Goal: Communication & Community: Answer question/provide support

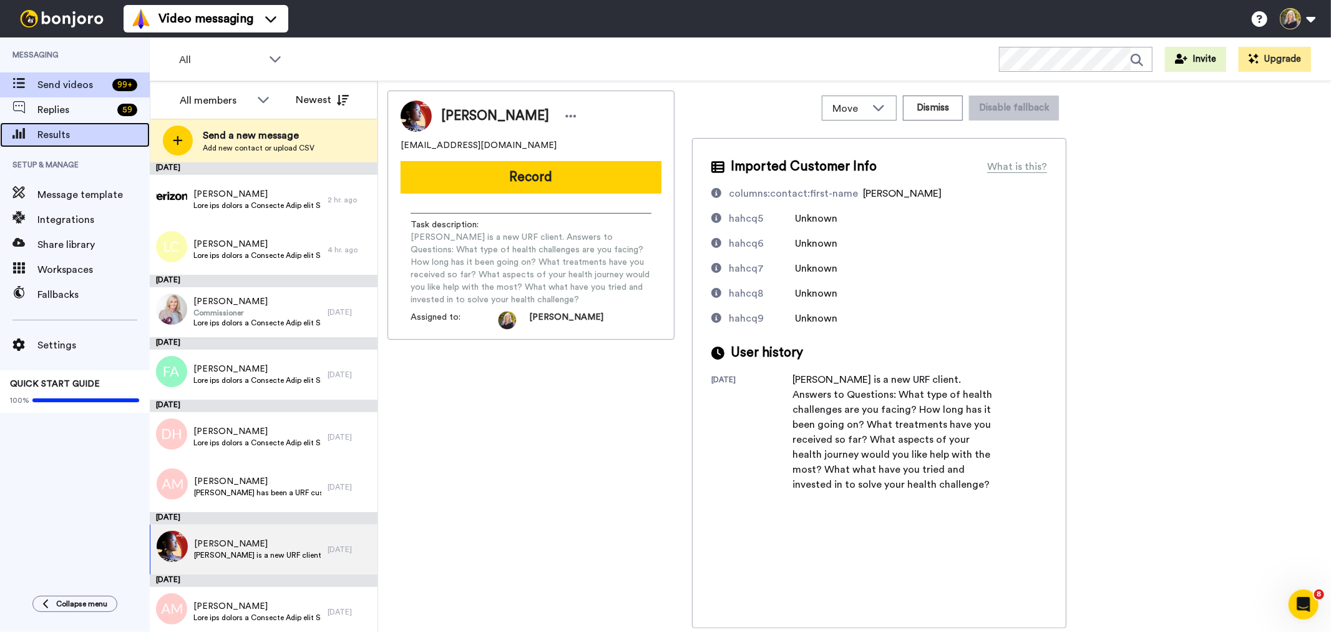
click at [64, 139] on span "Results" at bounding box center [93, 134] width 112 height 15
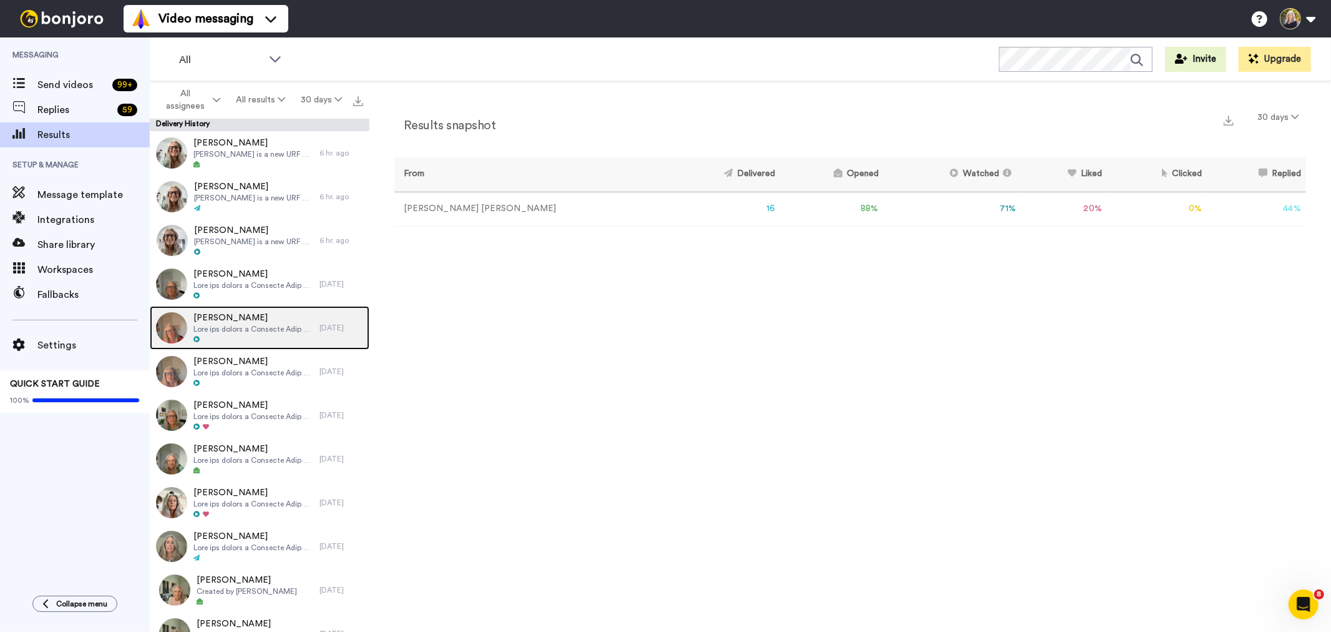
click at [259, 321] on span "Kim Weingartner" at bounding box center [253, 317] width 120 height 12
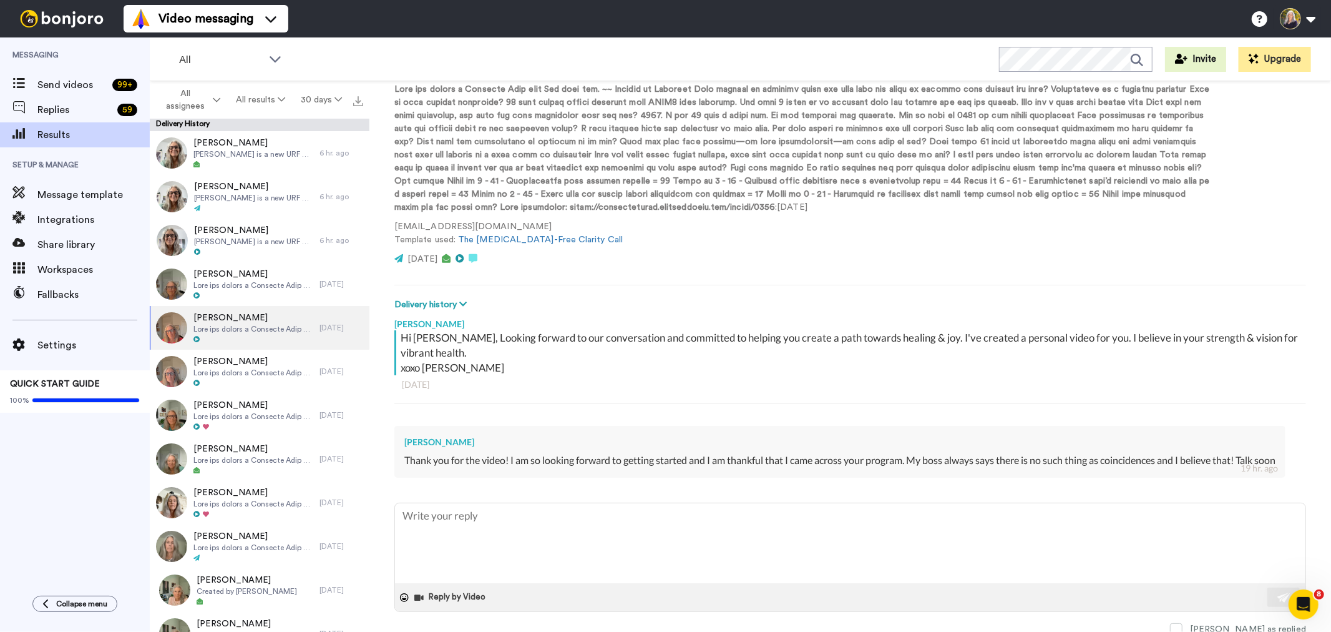
scroll to position [139, 0]
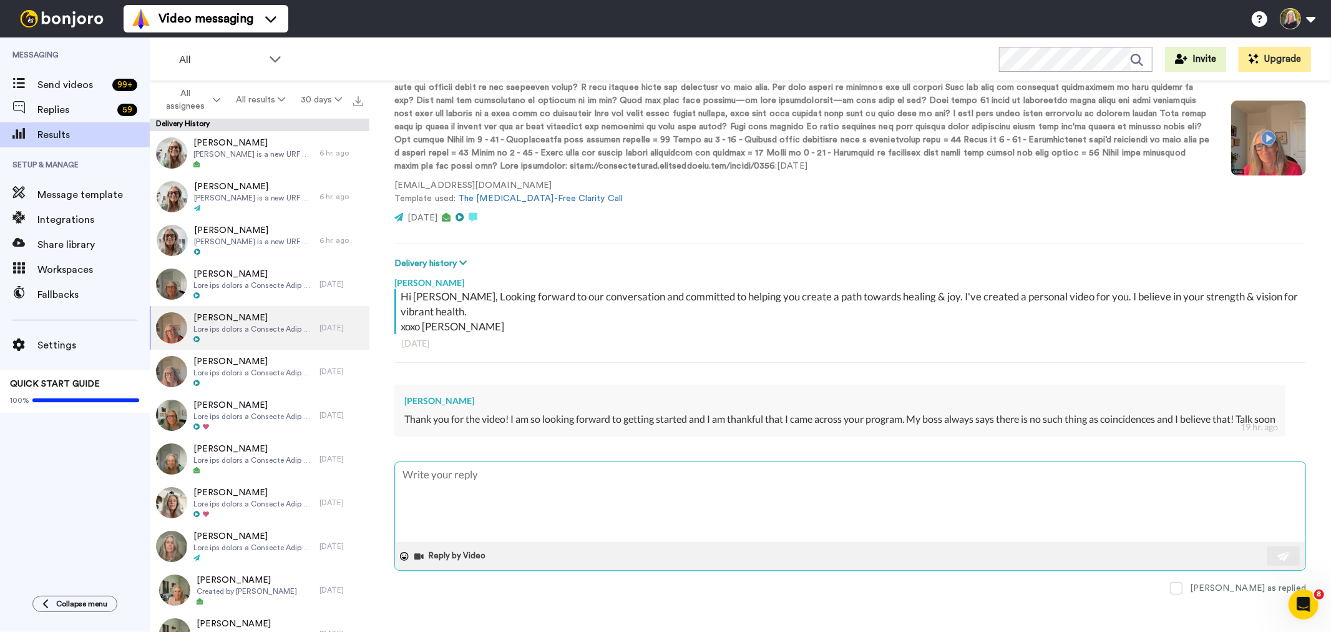
click at [527, 484] on textarea at bounding box center [850, 502] width 910 height 80
type textarea "x"
type textarea "T"
type textarea "x"
type textarea "To"
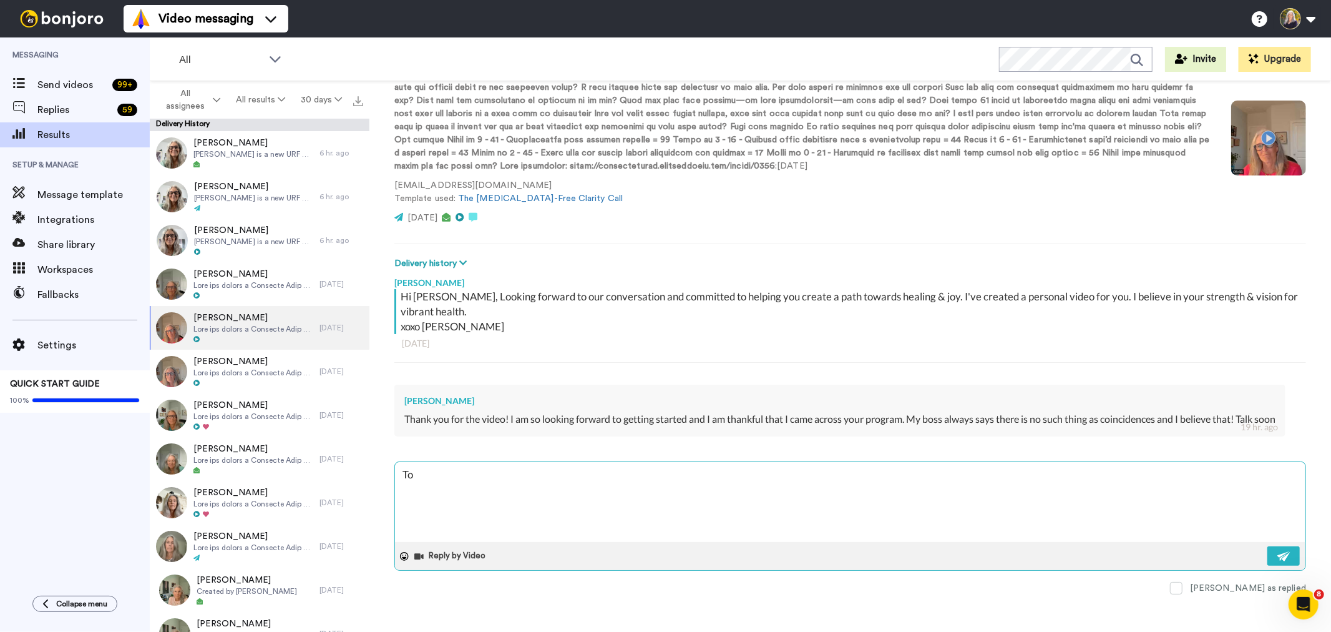
type textarea "x"
type textarea "Tot"
type textarea "x"
type textarea "Tota"
type textarea "x"
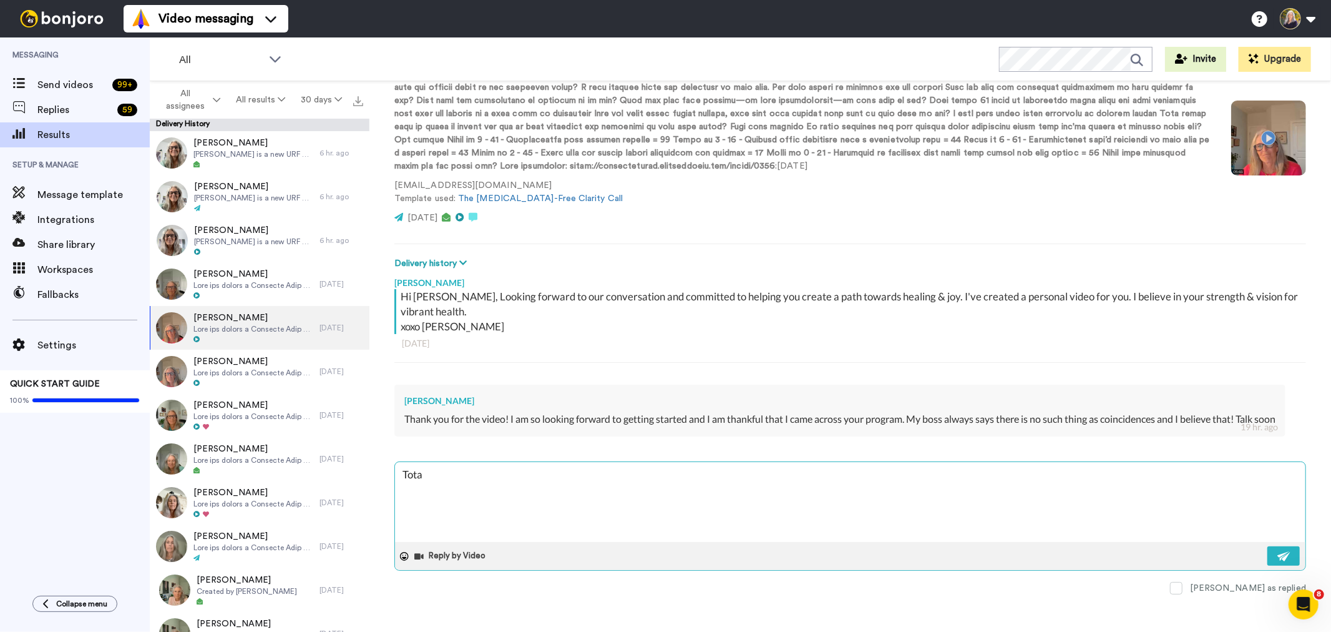
type textarea "Total"
type textarea "x"
type textarea "Totall"
type textarea "x"
type textarea "Totally"
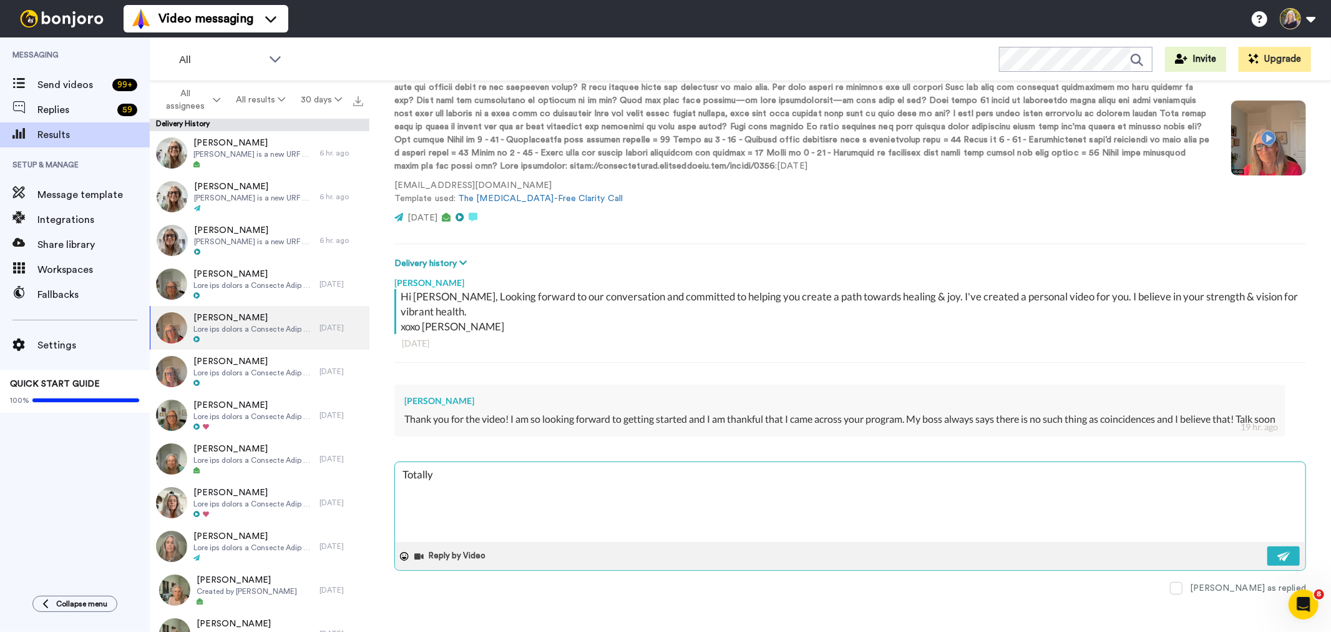
type textarea "x"
type textarea "Totally"
type textarea "x"
type textarea "Totally a"
type textarea "x"
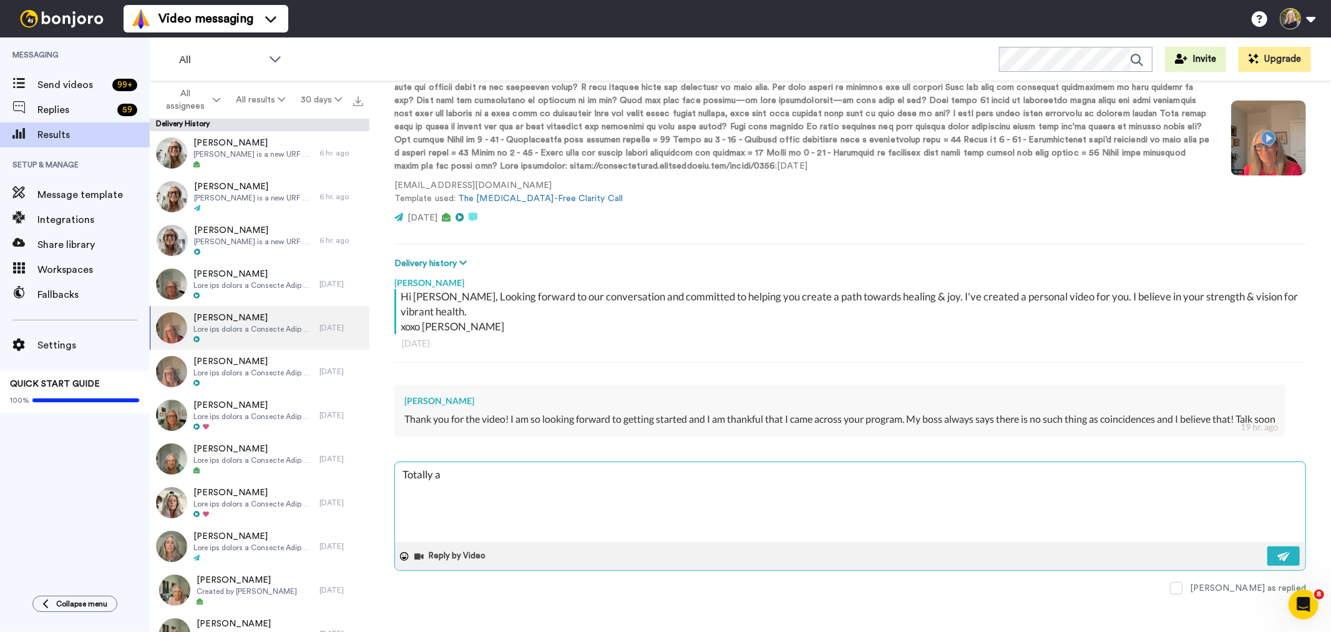
type textarea "Totally ag"
type textarea "x"
type textarea "Totally agr"
type textarea "x"
type textarea "Totally agre"
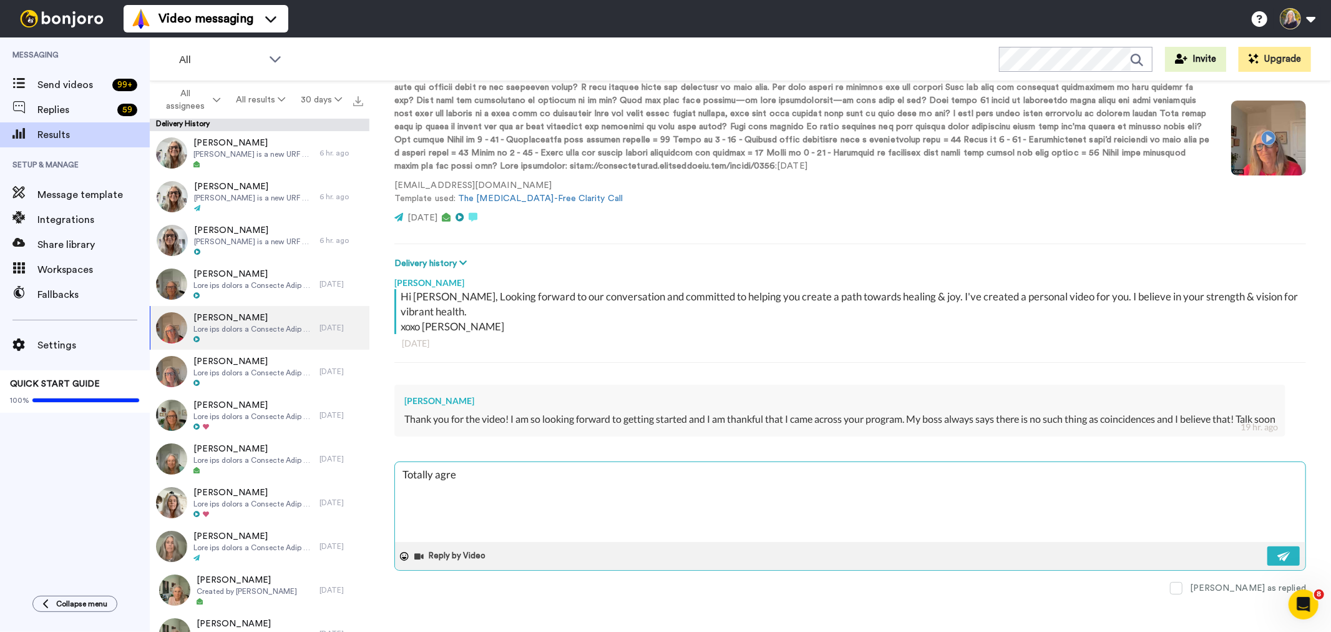
type textarea "x"
type textarea "Totally agree"
type textarea "x"
type textarea "Totally agree!"
type textarea "x"
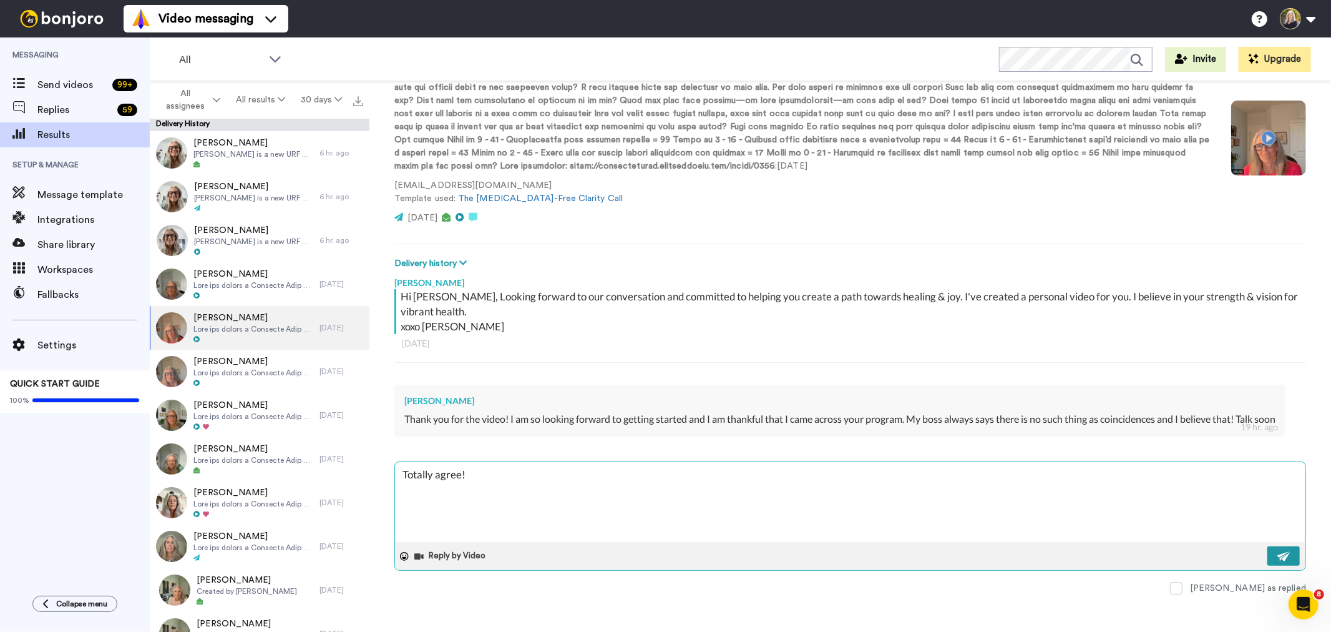
type textarea "Totally agree!"
click at [1277, 554] on img at bounding box center [1284, 556] width 14 height 10
type textarea "x"
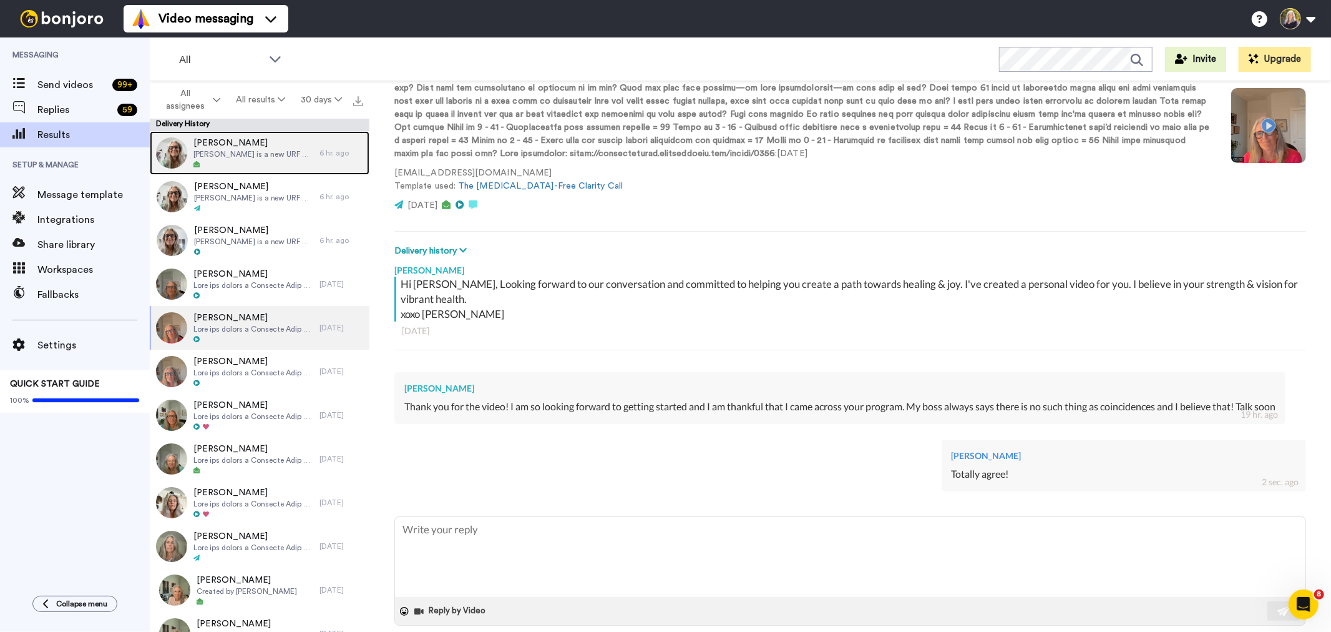
click at [253, 153] on span "Gloria De Boer is a new URF client. Answers to Questions: What type of health c…" at bounding box center [253, 154] width 120 height 10
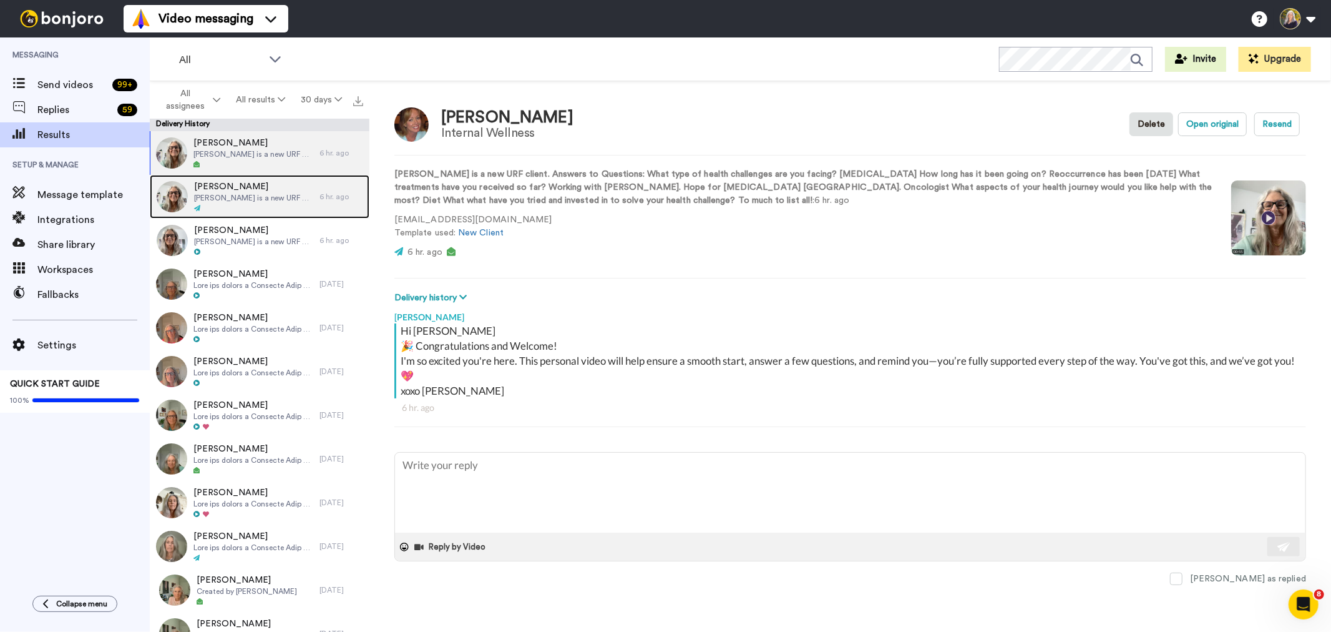
click at [239, 183] on span "Kim Weingartner" at bounding box center [253, 186] width 119 height 12
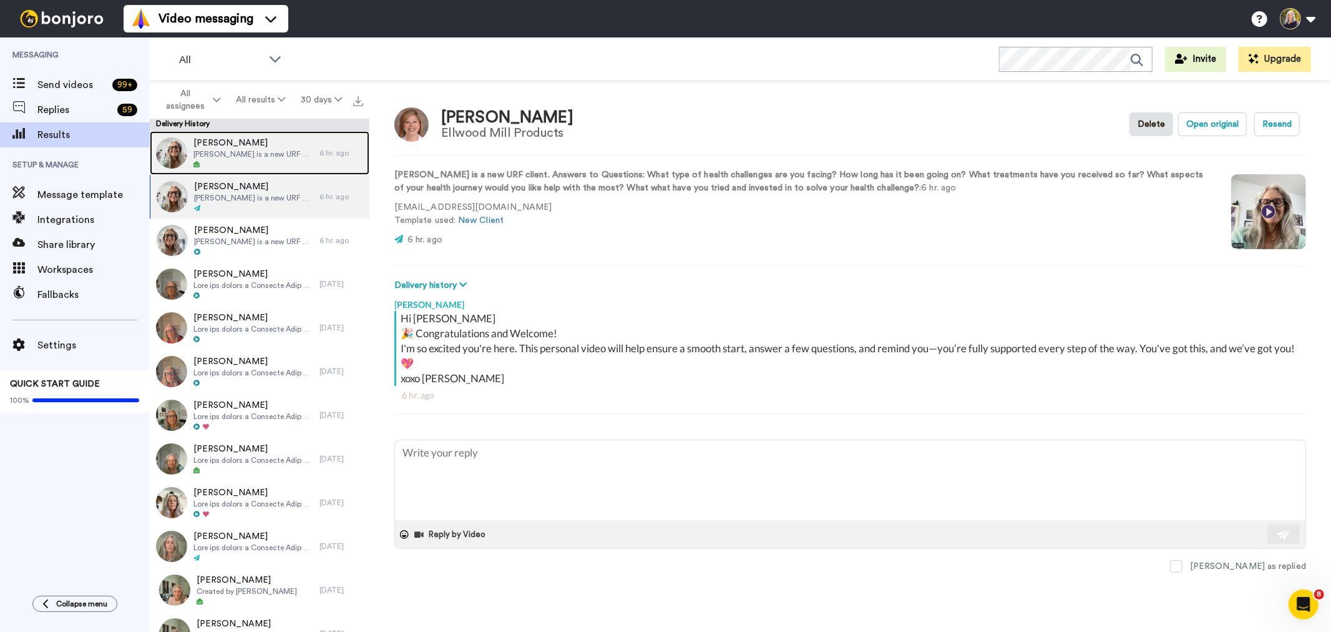
click at [275, 147] on span "Gloria De Boer" at bounding box center [253, 143] width 120 height 12
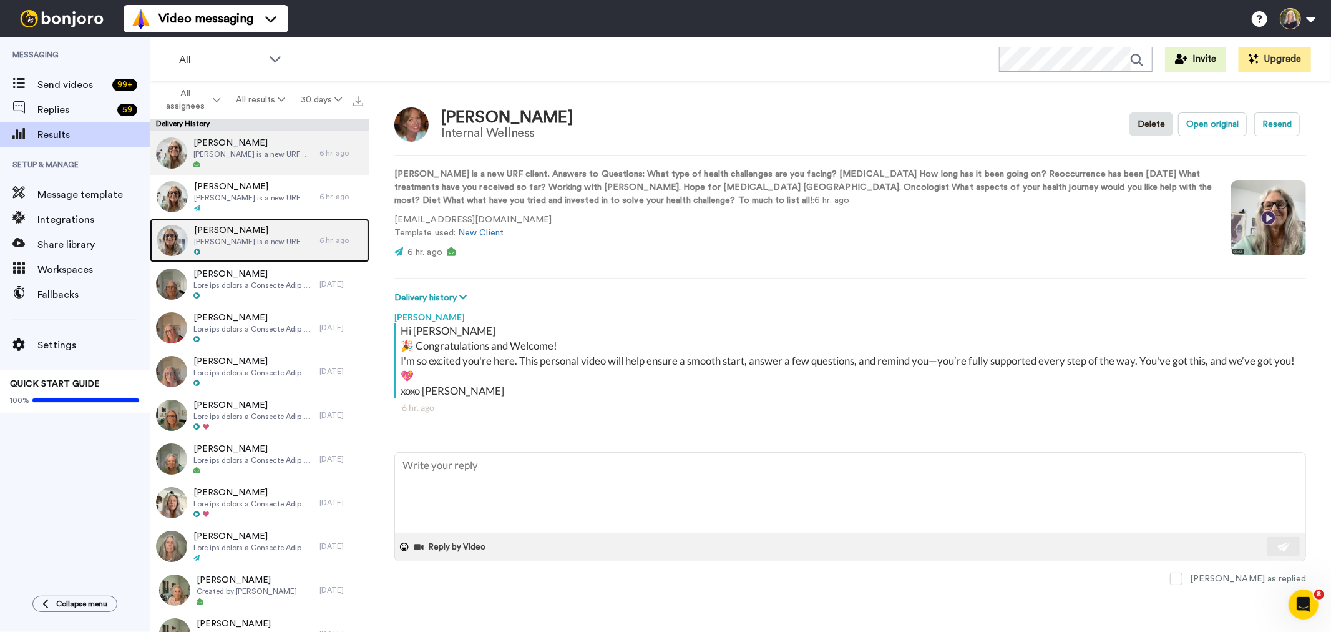
click at [253, 237] on span "Barb Crozier is a new URF client. Answers to Questions: What type of health cha…" at bounding box center [253, 242] width 119 height 10
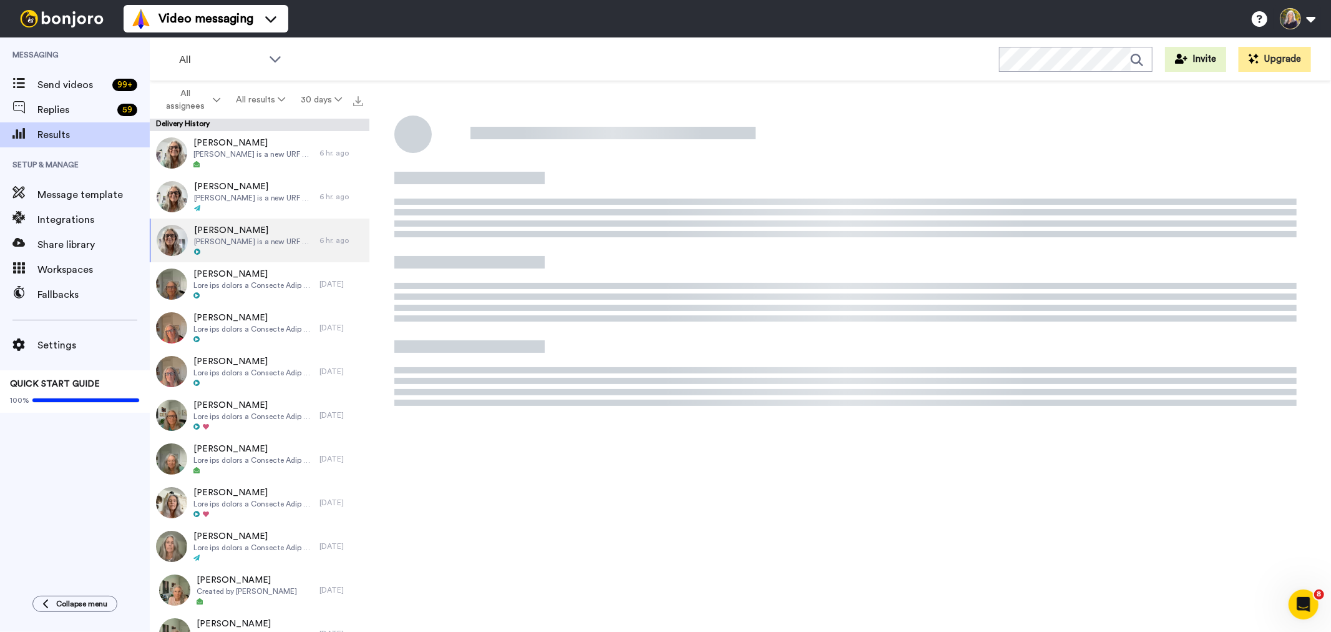
type textarea "x"
